Goal: Information Seeking & Learning: Learn about a topic

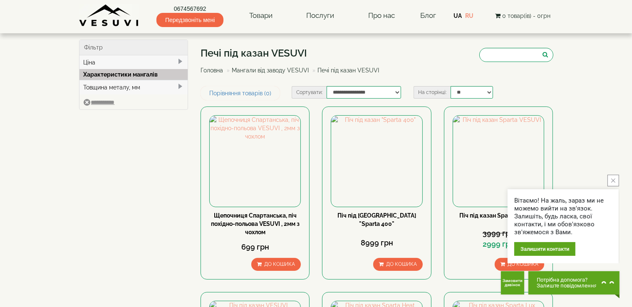
click at [611, 179] on button "close button" at bounding box center [614, 181] width 12 height 12
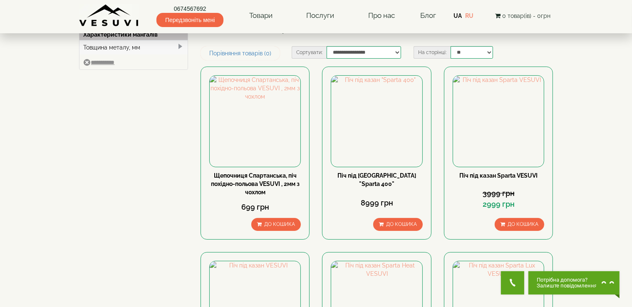
scroll to position [33, 0]
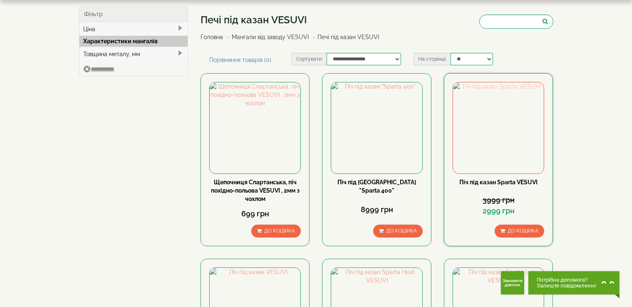
click at [500, 121] on img at bounding box center [498, 127] width 91 height 91
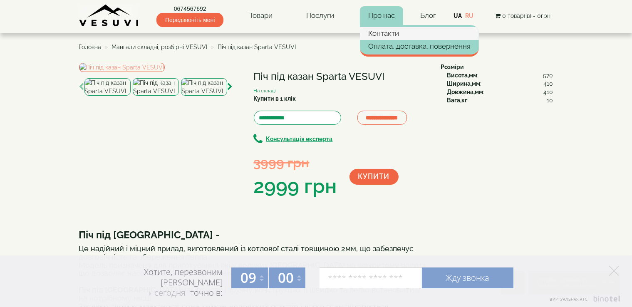
click at [387, 30] on link "Контакти" at bounding box center [419, 33] width 119 height 12
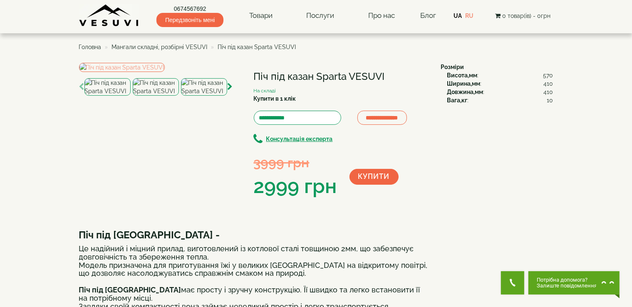
click at [84, 47] on span "Головна" at bounding box center [90, 47] width 22 height 7
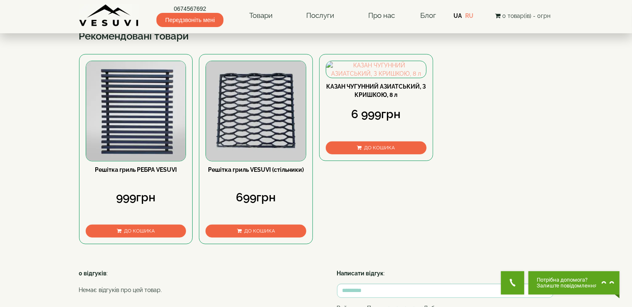
scroll to position [400, 0]
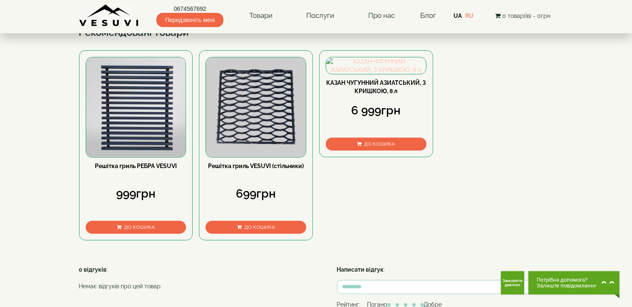
click at [373, 74] on img at bounding box center [376, 65] width 100 height 17
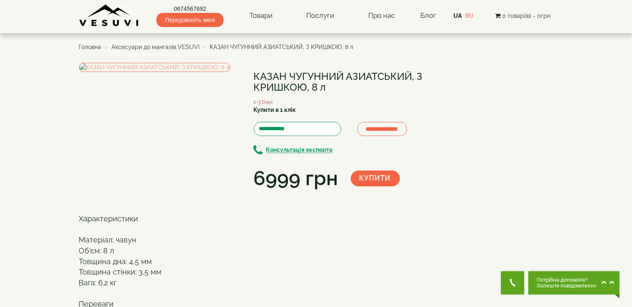
click at [158, 45] on span "Аксесуари до мангалів VESUVI" at bounding box center [156, 47] width 88 height 7
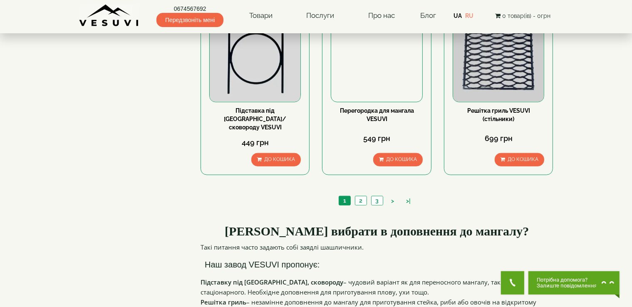
scroll to position [899, 0]
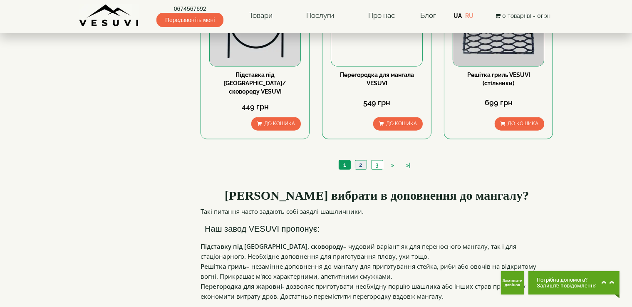
click at [359, 161] on link "2" at bounding box center [361, 165] width 12 height 9
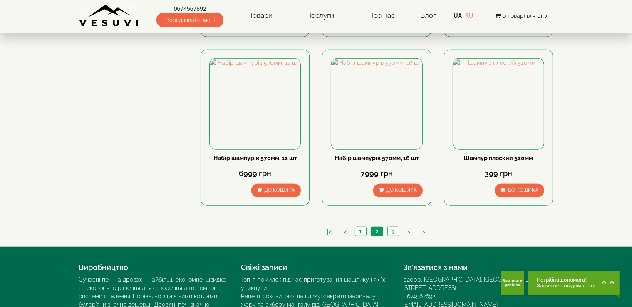
scroll to position [783, 0]
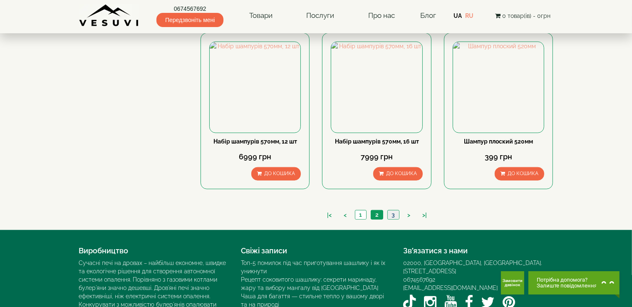
click at [392, 211] on link "3" at bounding box center [394, 215] width 12 height 9
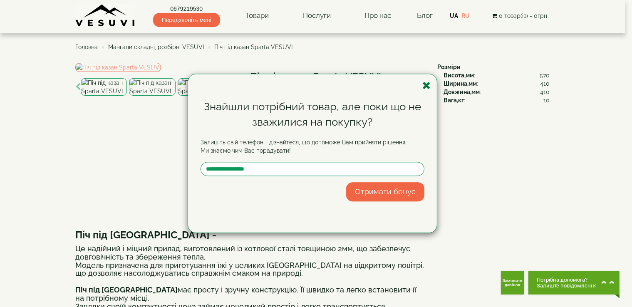
click at [426, 85] on icon "button" at bounding box center [427, 85] width 8 height 10
